Goal: Task Accomplishment & Management: Manage account settings

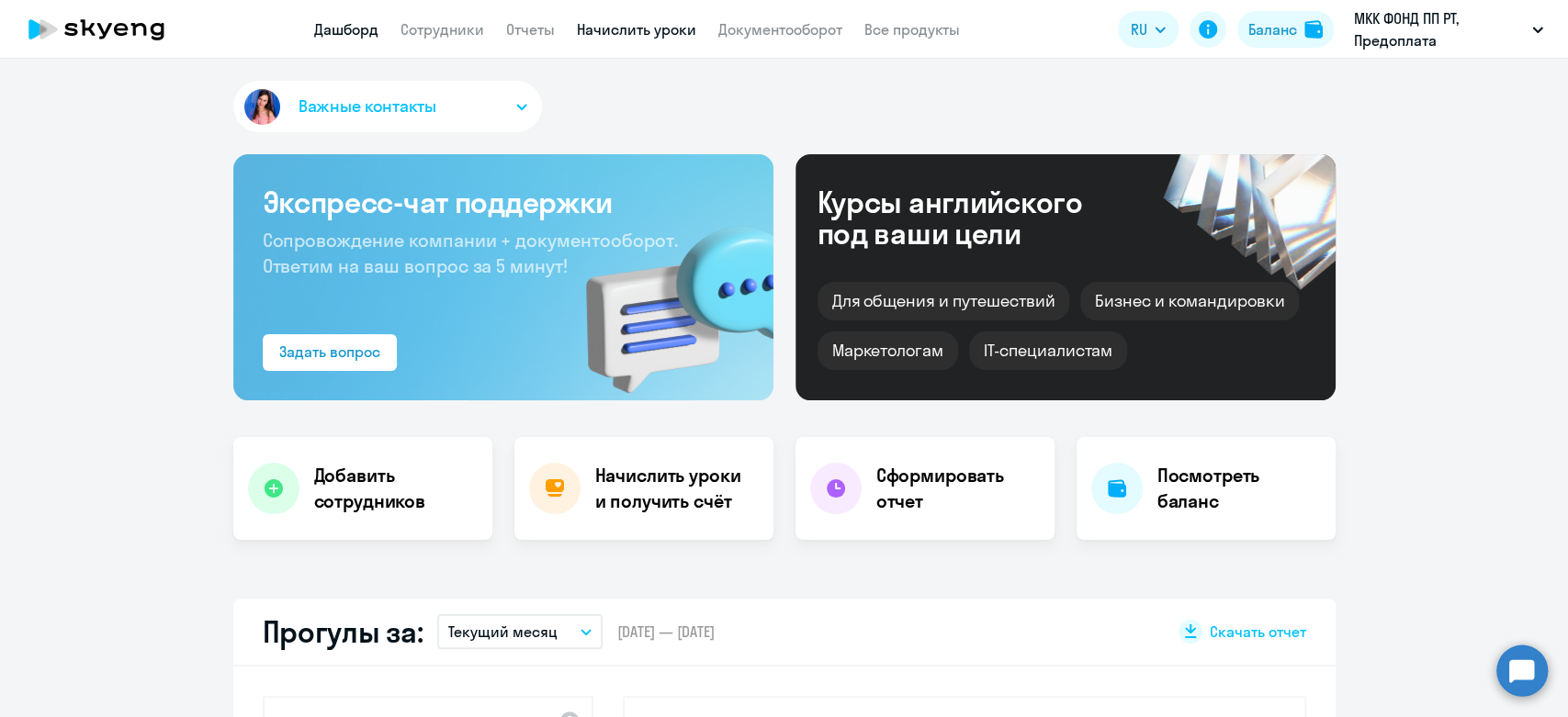
select select "30"
click at [637, 36] on link "Начислить уроки" at bounding box center [637, 30] width 119 height 19
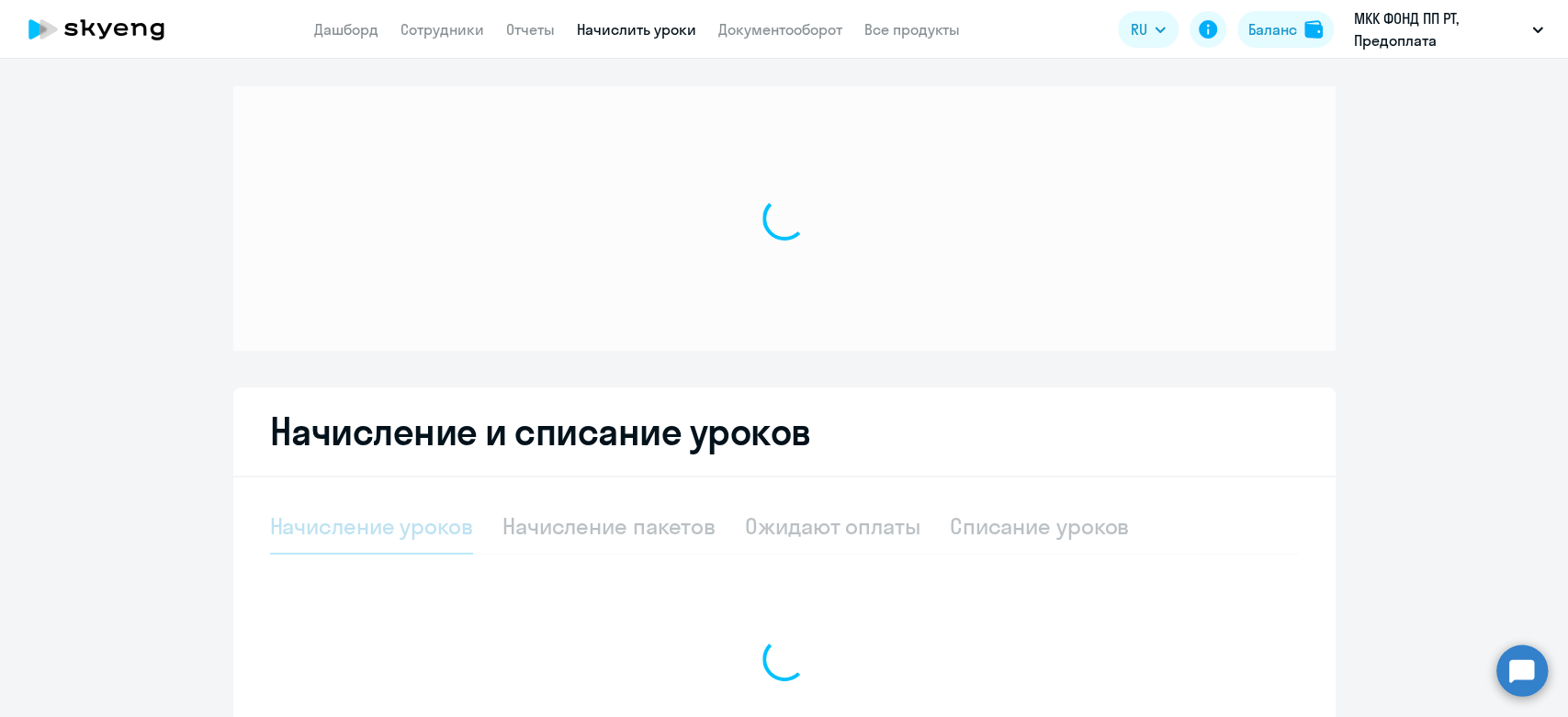
select select "10"
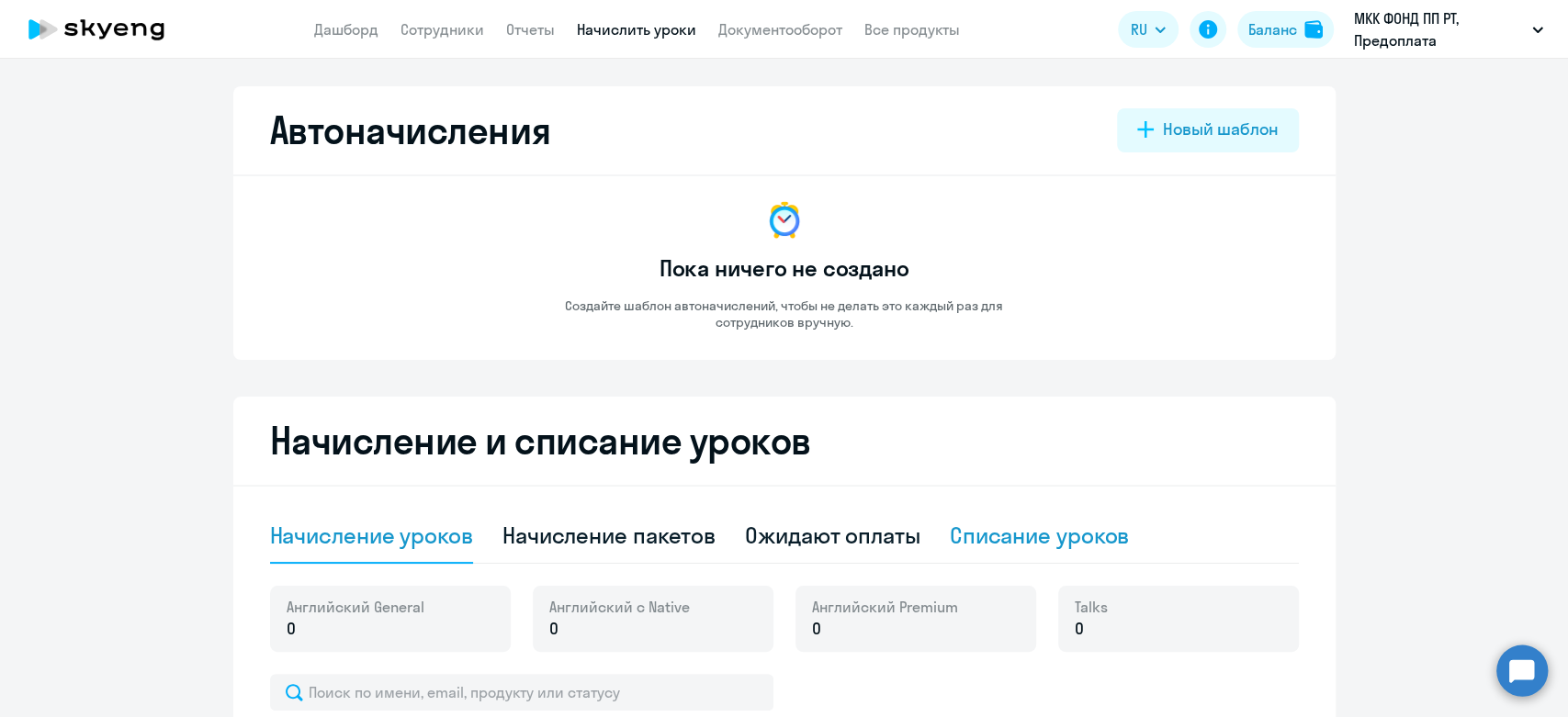
click at [1096, 541] on div "Списание уроков" at bounding box center [1039, 536] width 180 height 30
select select "10"
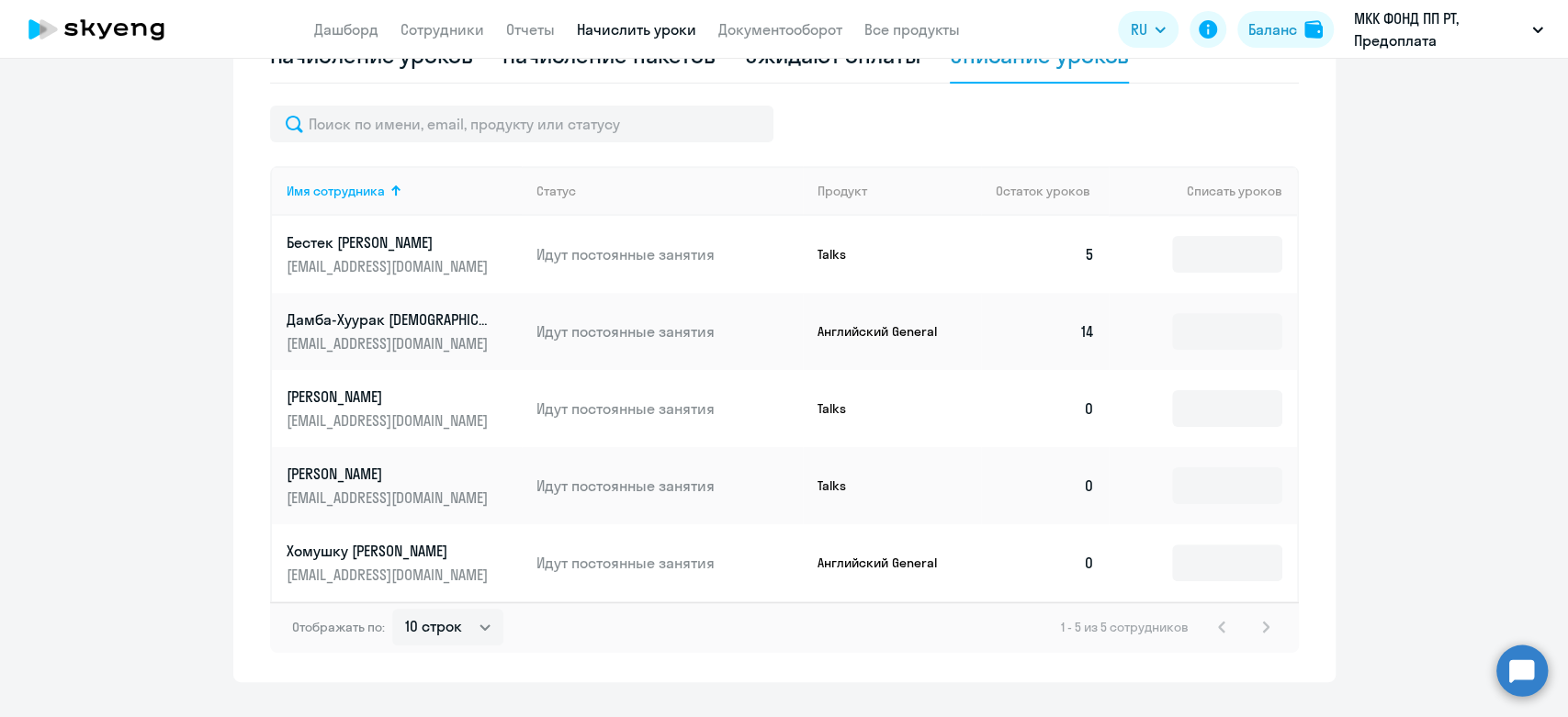
scroll to position [510, 0]
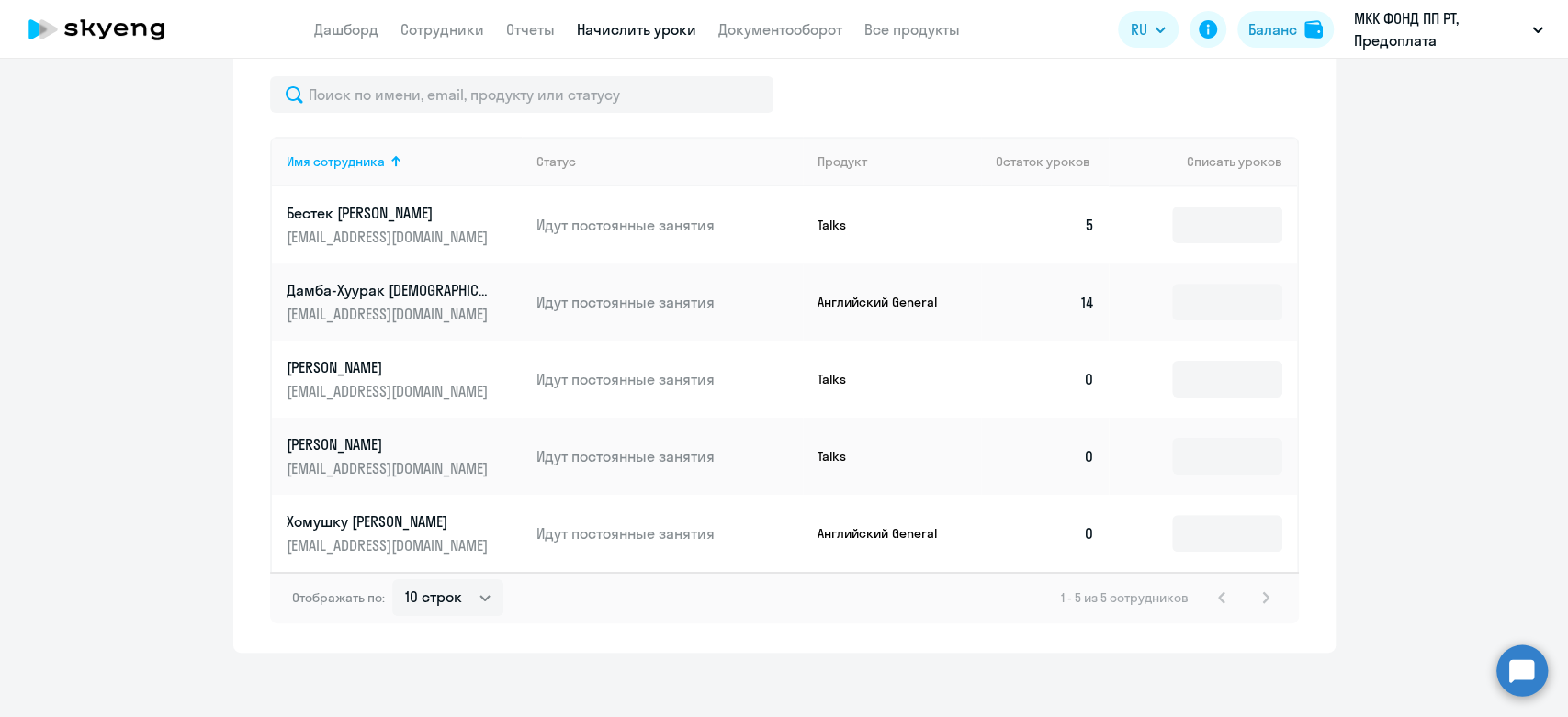
click at [1219, 248] on td at bounding box center [1202, 224] width 187 height 77
click at [1219, 232] on input at bounding box center [1227, 224] width 110 height 36
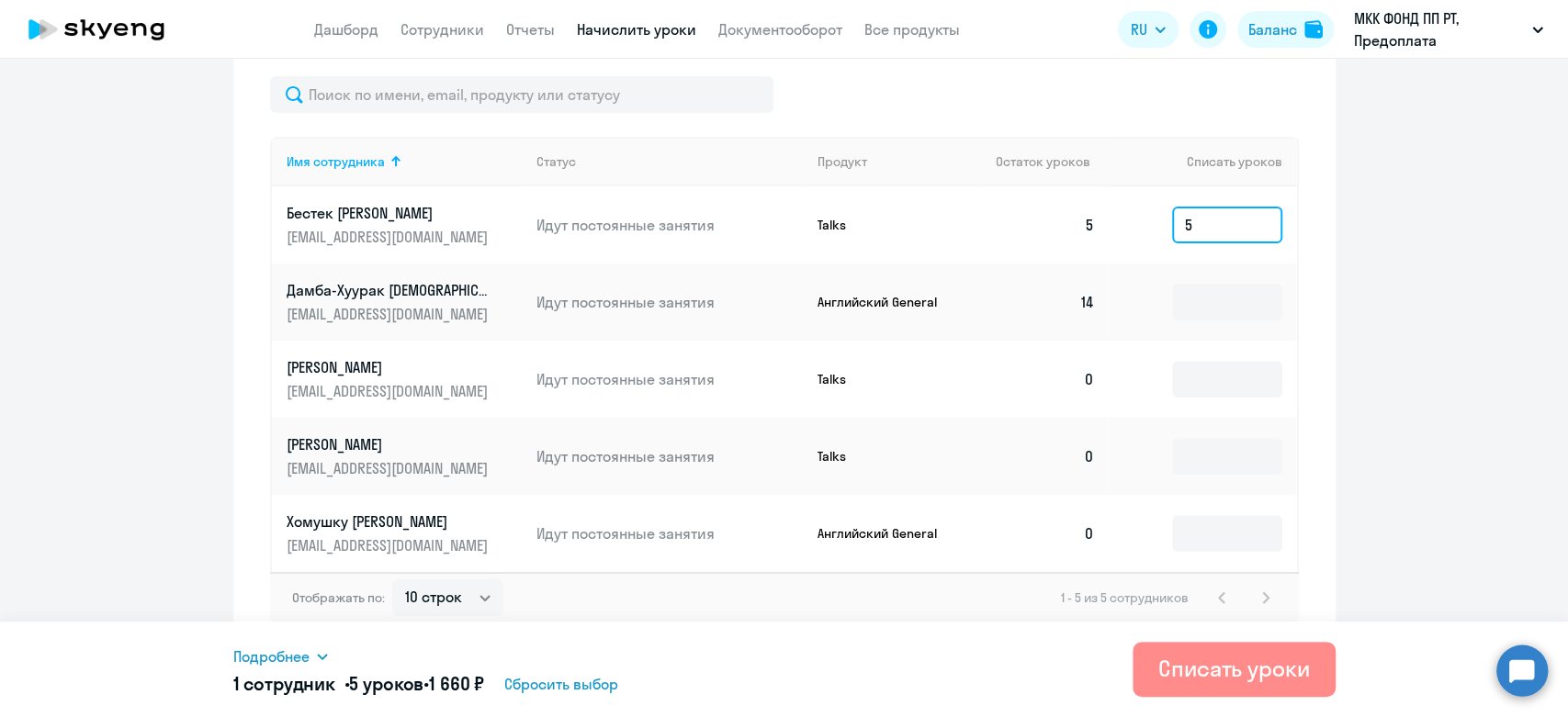
type input "5"
click at [1147, 687] on button "Списать уроки" at bounding box center [1234, 669] width 203 height 55
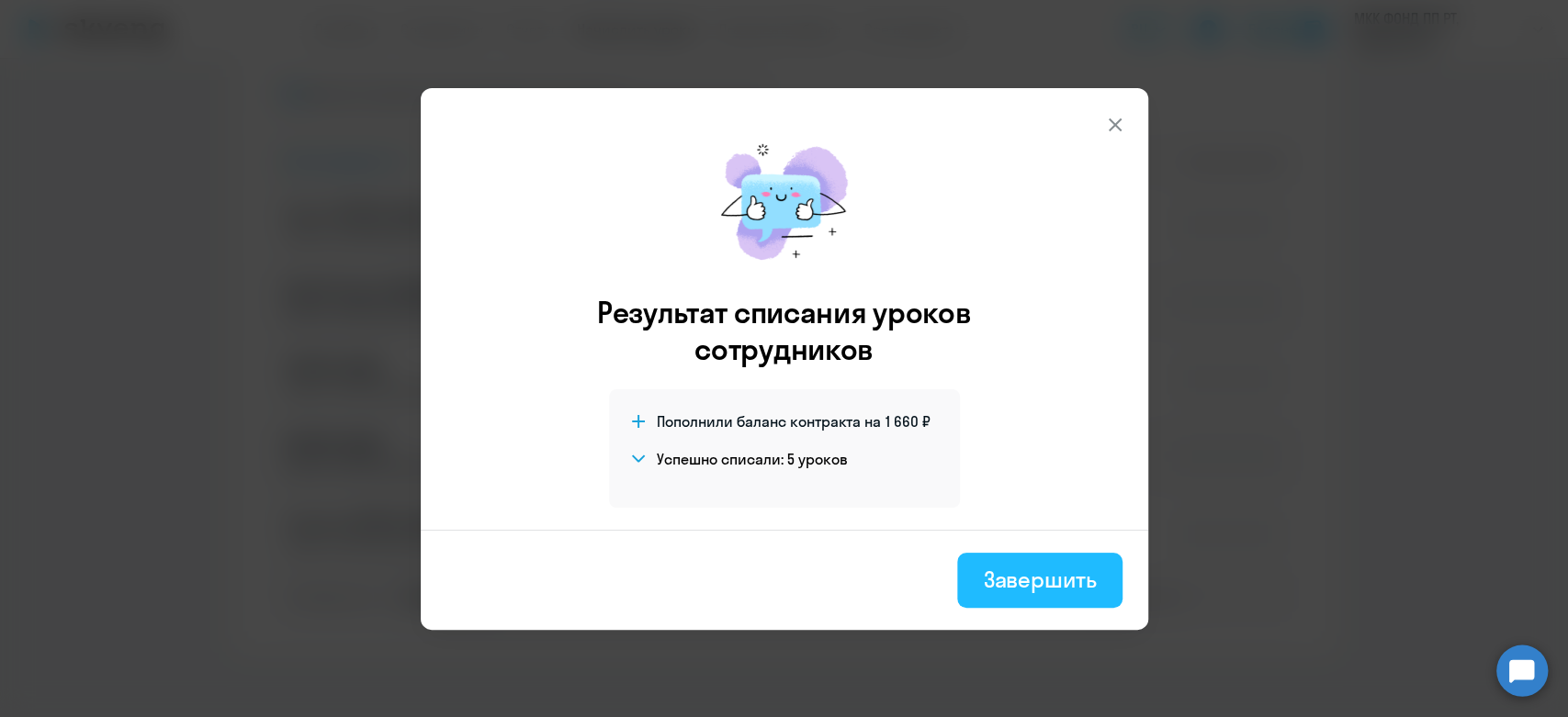
click at [1032, 578] on div "Завершить" at bounding box center [1039, 579] width 113 height 30
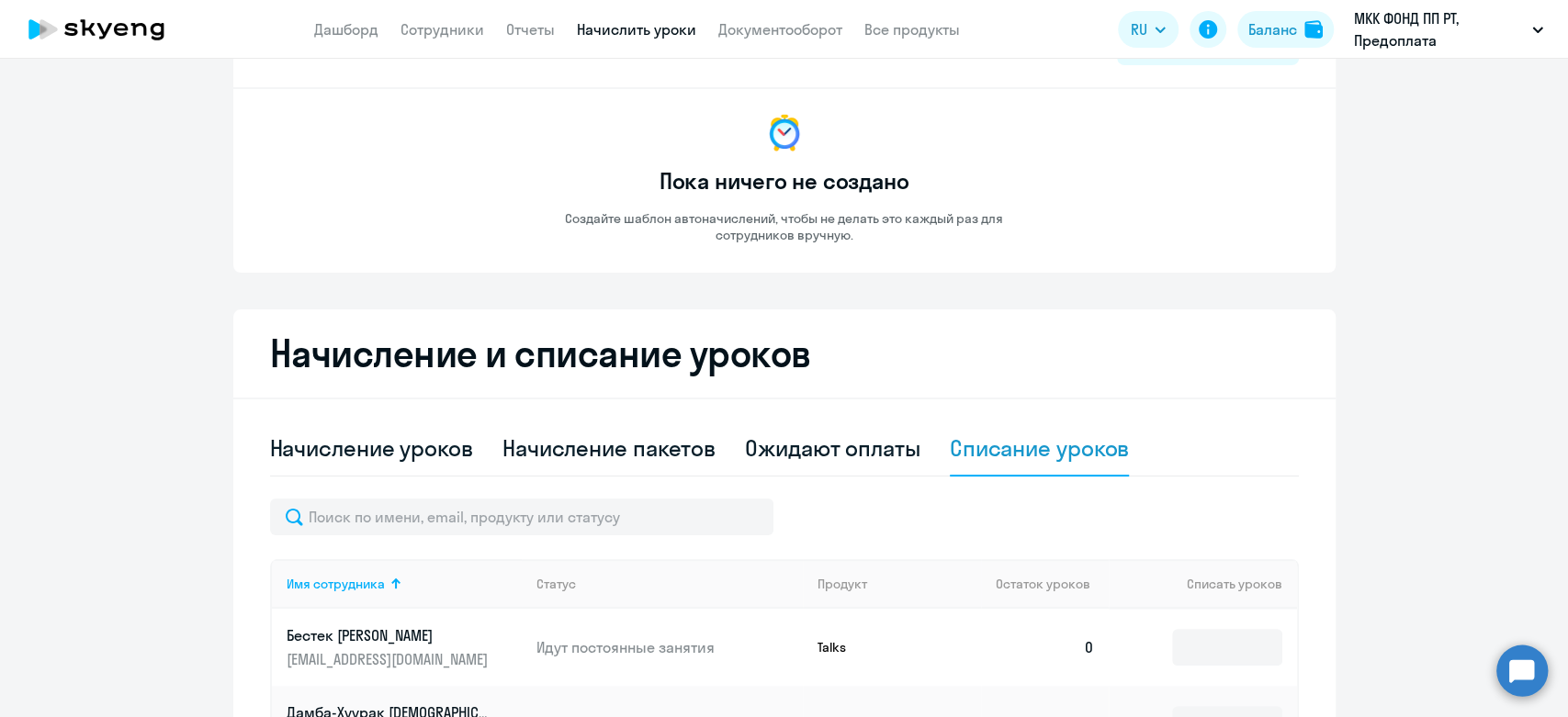
scroll to position [0, 0]
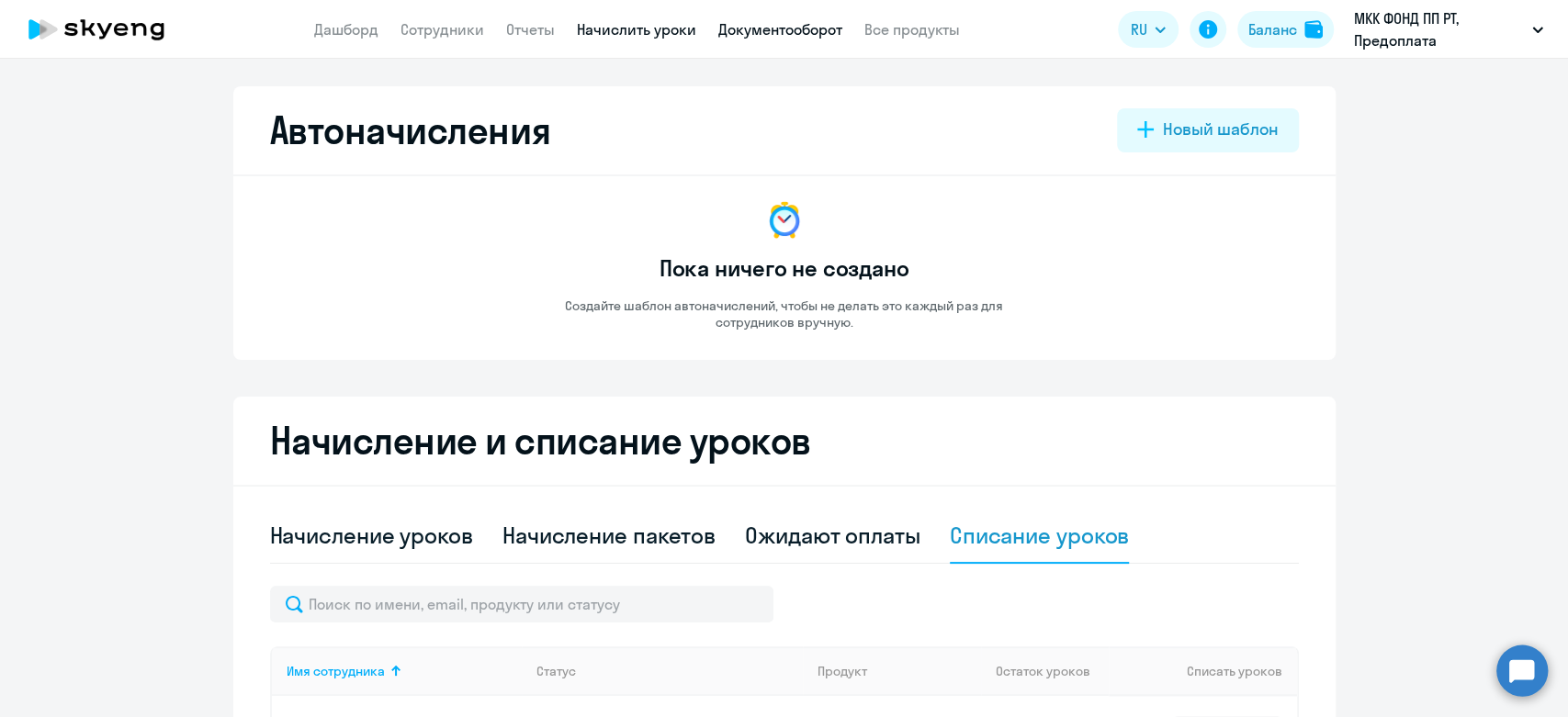
click at [753, 22] on link "Документооборот" at bounding box center [780, 30] width 124 height 19
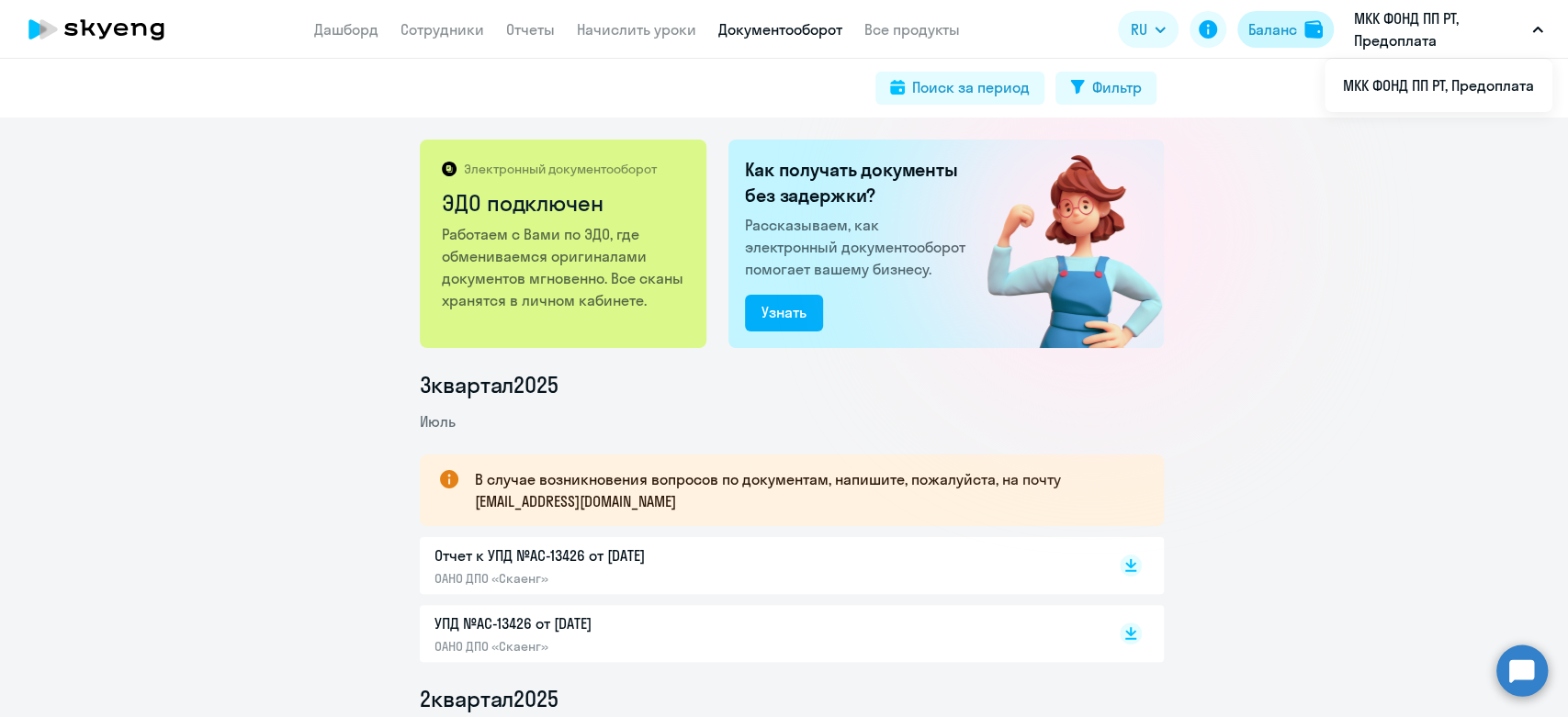
click at [1253, 40] on button "Баланс" at bounding box center [1286, 29] width 97 height 36
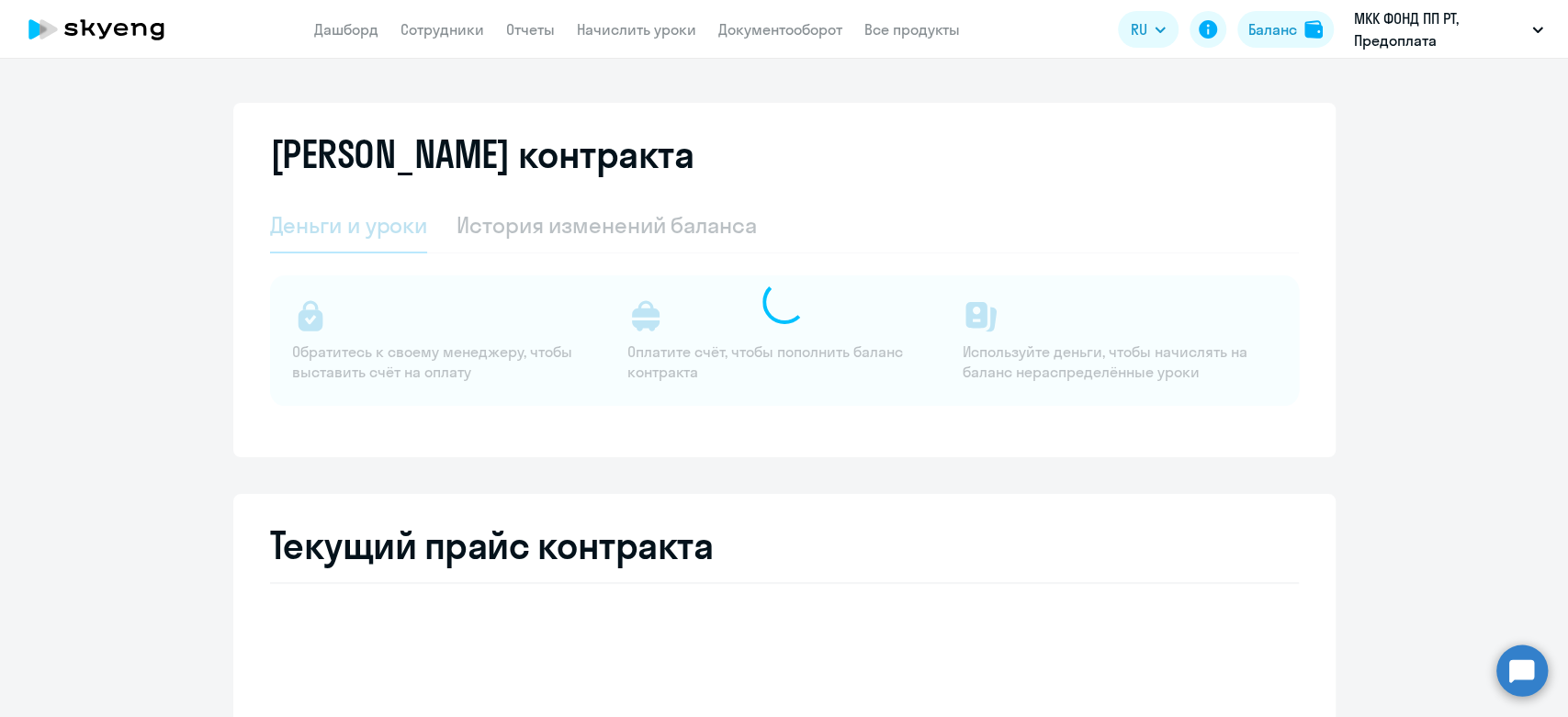
select select "english_adult_not_native_speaker"
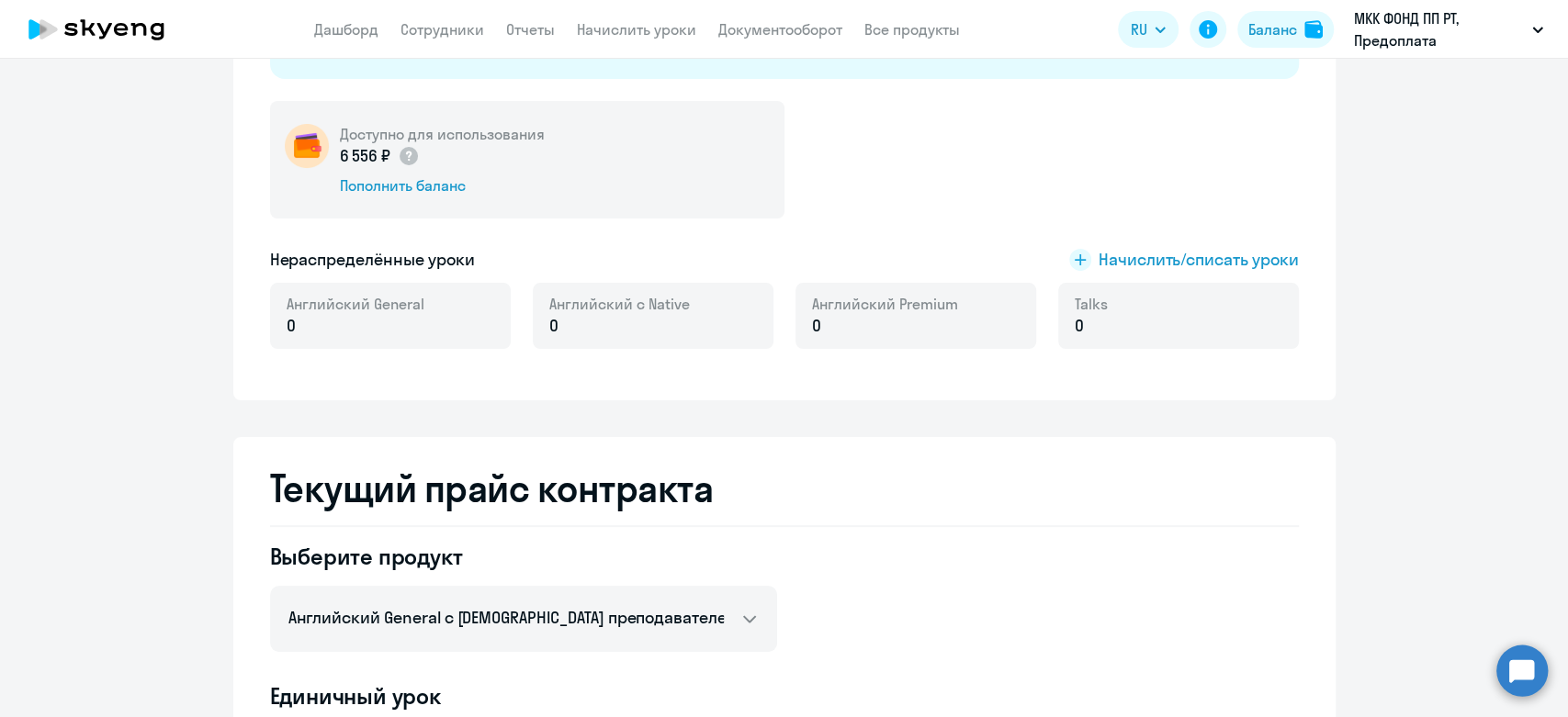
scroll to position [510, 0]
